Goal: Transaction & Acquisition: Download file/media

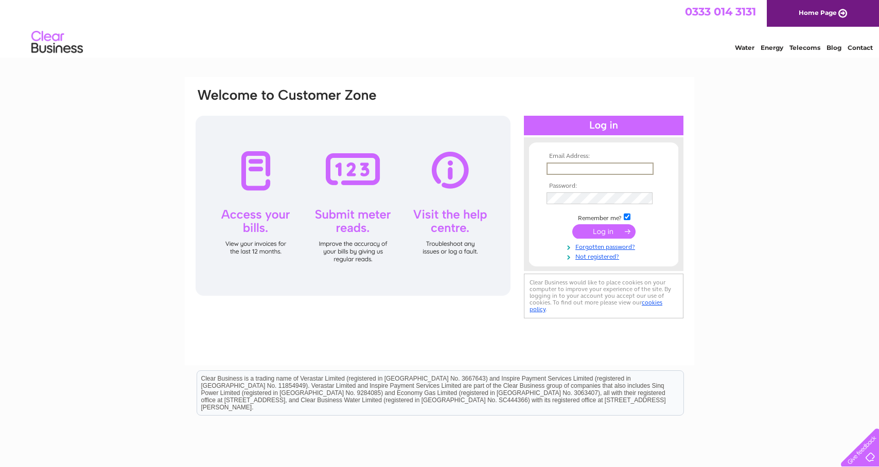
type input "[EMAIL_ADDRESS][DOMAIN_NAME]"
click at [604, 231] on input "submit" at bounding box center [603, 231] width 63 height 14
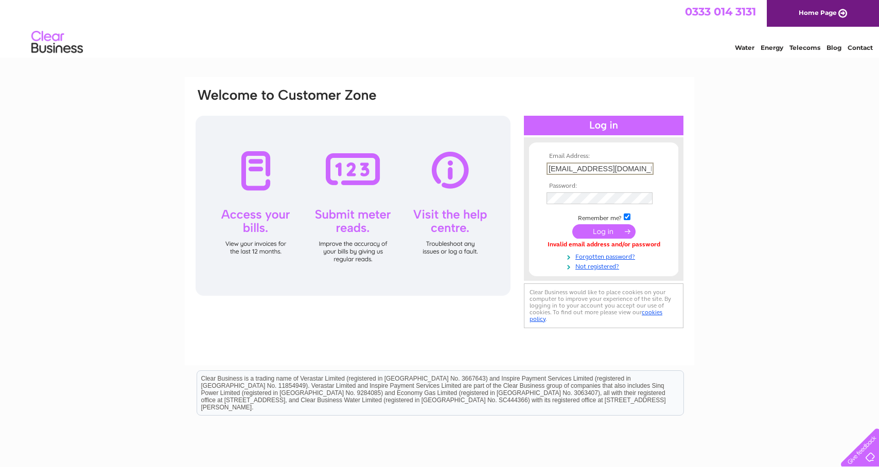
click at [451, 320] on div "Email Address: spthaya5@yahoo.co.uk Password:" at bounding box center [439, 208] width 490 height 243
click at [583, 170] on input "[EMAIL_ADDRESS][DOMAIN_NAME]" at bounding box center [599, 168] width 106 height 11
click at [594, 232] on input "submit" at bounding box center [603, 230] width 63 height 14
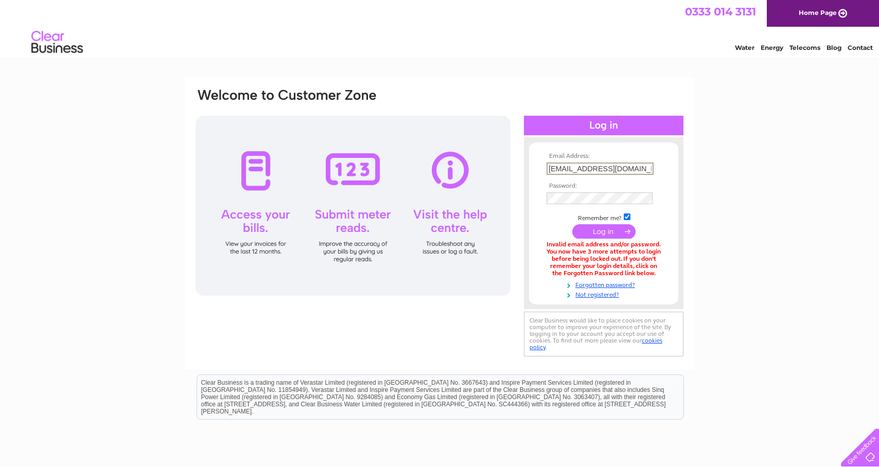
click at [754, 231] on div "Email Address: spthaya5@yahoo.co.uk Password:" at bounding box center [439, 311] width 879 height 468
click at [641, 168] on input "[EMAIL_ADDRESS][DOMAIN_NAME]" at bounding box center [599, 168] width 106 height 11
type input "s"
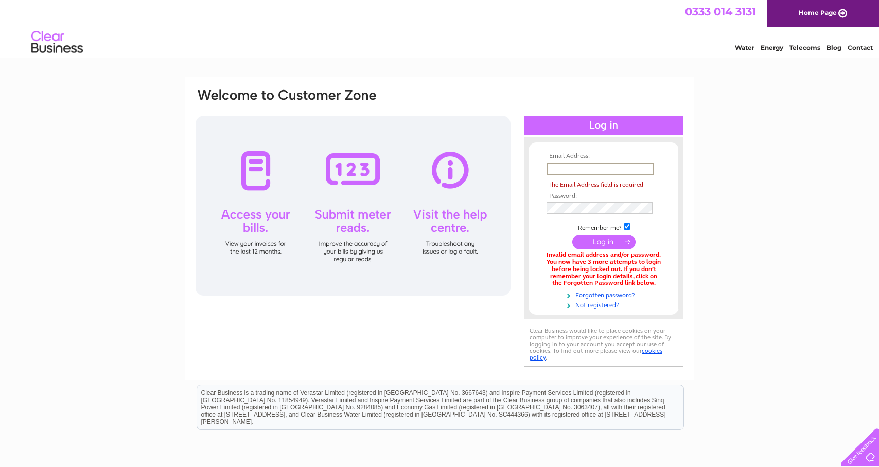
type input "[EMAIL_ADDRESS][DOMAIN_NAME]"
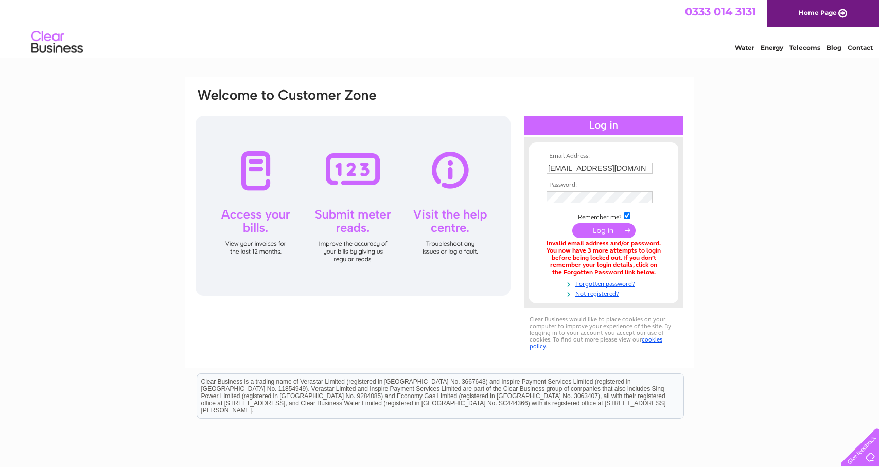
click at [604, 235] on input "submit" at bounding box center [603, 230] width 63 height 14
click at [738, 184] on div "Email Address: [EMAIL_ADDRESS][DOMAIN_NAME] Password:" at bounding box center [439, 310] width 879 height 467
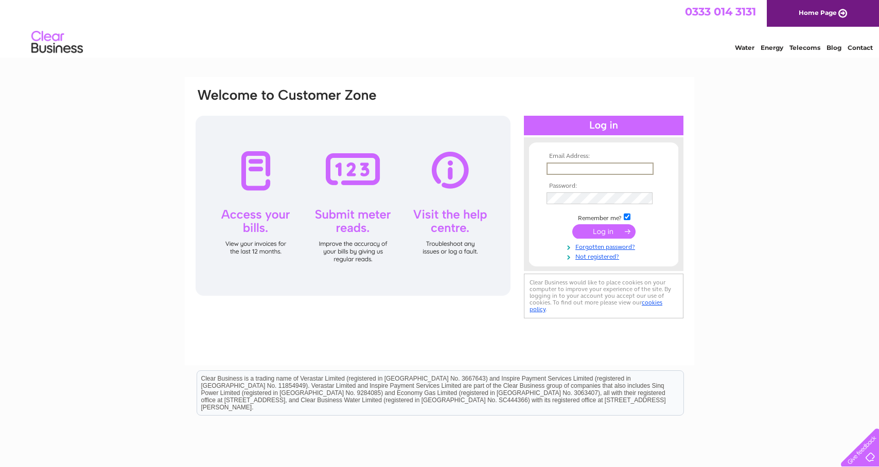
type input "[EMAIL_ADDRESS][DOMAIN_NAME]"
click at [604, 231] on input "submit" at bounding box center [603, 231] width 63 height 14
click at [714, 199] on div "Email Address: spthaya5@yahoo.co.uk Password:" at bounding box center [439, 309] width 879 height 464
click at [605, 233] on input "submit" at bounding box center [603, 230] width 63 height 14
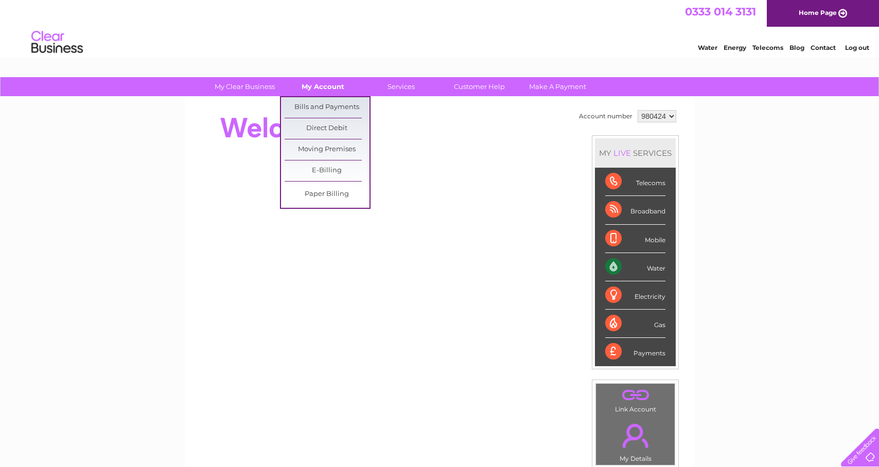
click at [321, 85] on link "My Account" at bounding box center [322, 86] width 85 height 19
click at [323, 103] on link "Bills and Payments" at bounding box center [327, 107] width 85 height 21
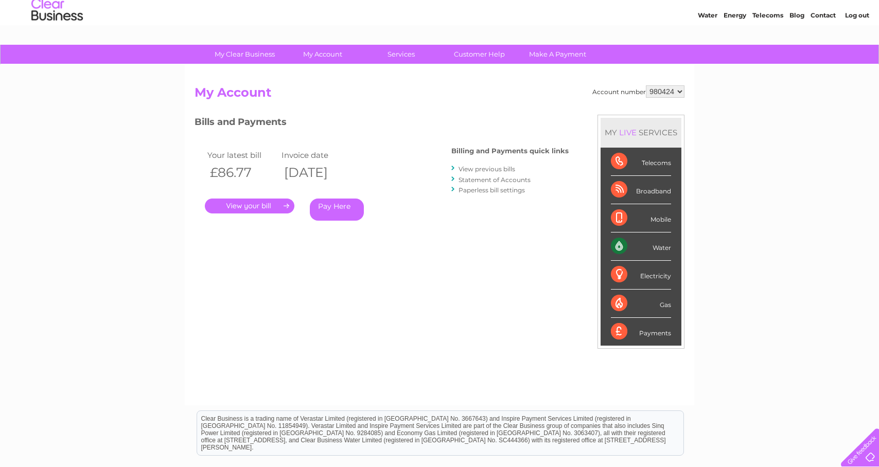
scroll to position [42, 0]
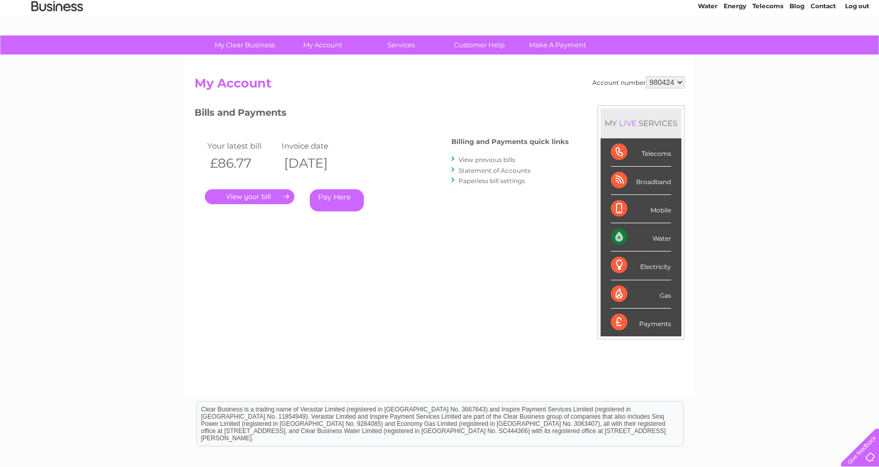
click at [491, 158] on link "View previous bills" at bounding box center [486, 160] width 57 height 8
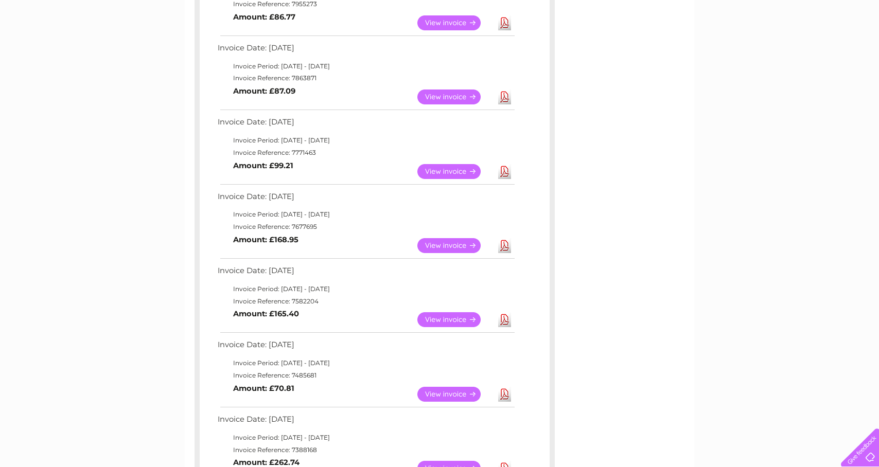
scroll to position [244, 0]
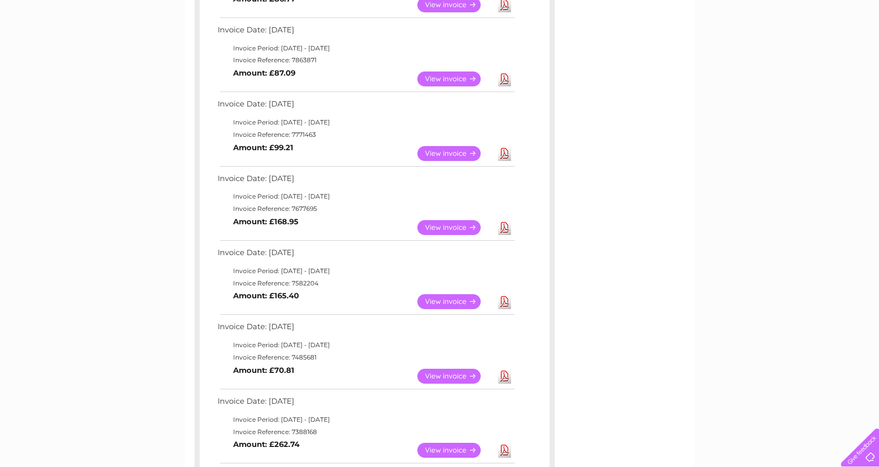
click at [507, 220] on link "Download" at bounding box center [504, 227] width 13 height 15
click at [504, 148] on link "Download" at bounding box center [504, 153] width 13 height 15
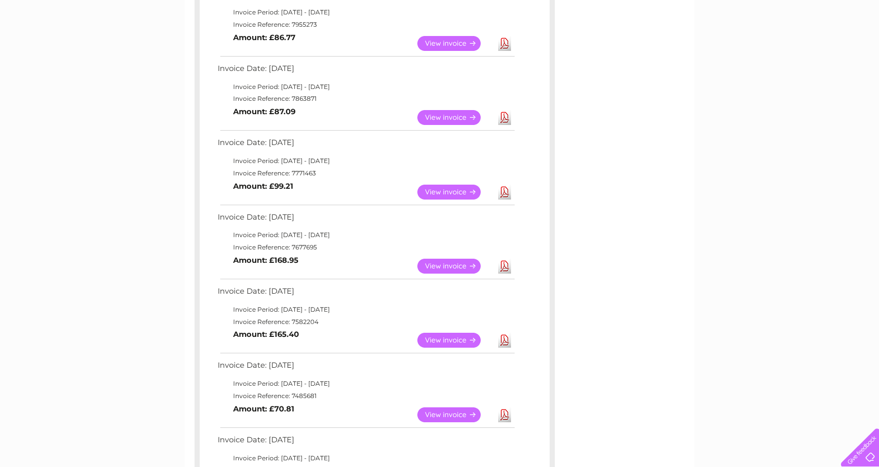
scroll to position [205, 0]
click at [508, 112] on link "Download" at bounding box center [504, 118] width 13 height 15
